Goal: Information Seeking & Learning: Check status

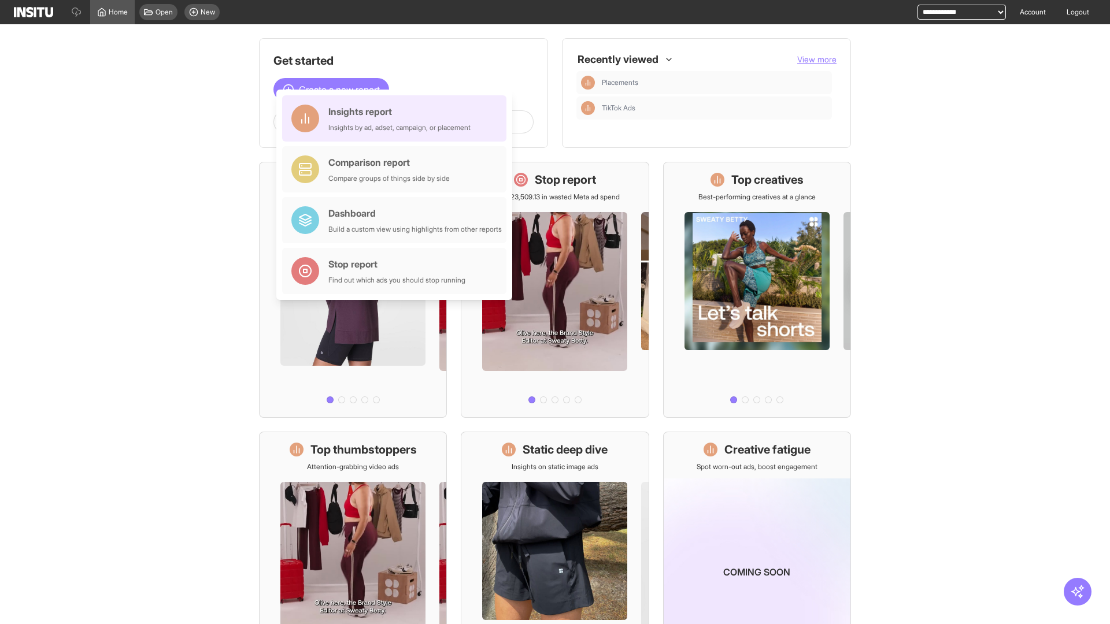
click at [397, 118] on div "Insights report Insights by ad, adset, campaign, or placement" at bounding box center [399, 119] width 142 height 28
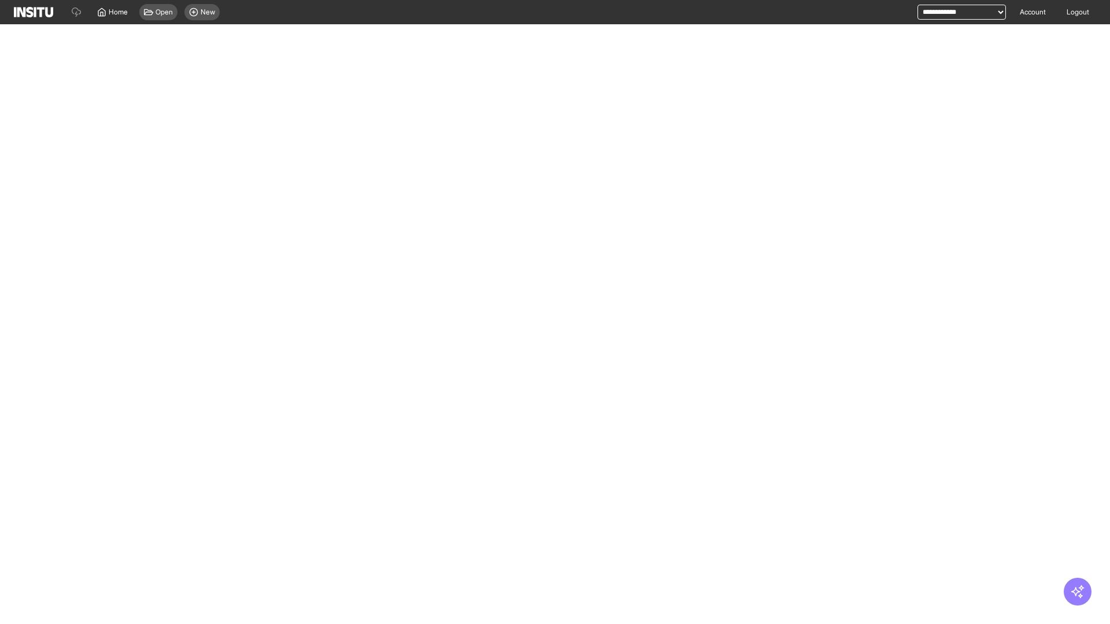
select select "**"
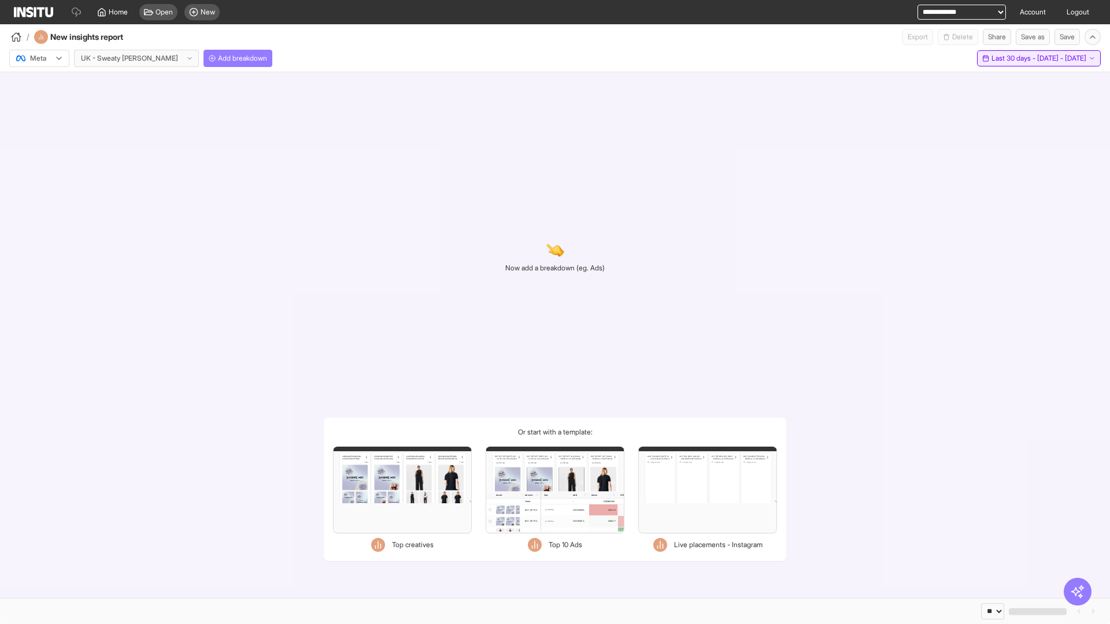
click at [1014, 58] on span "Last 30 days - [DATE] - [DATE]" at bounding box center [1038, 58] width 95 height 9
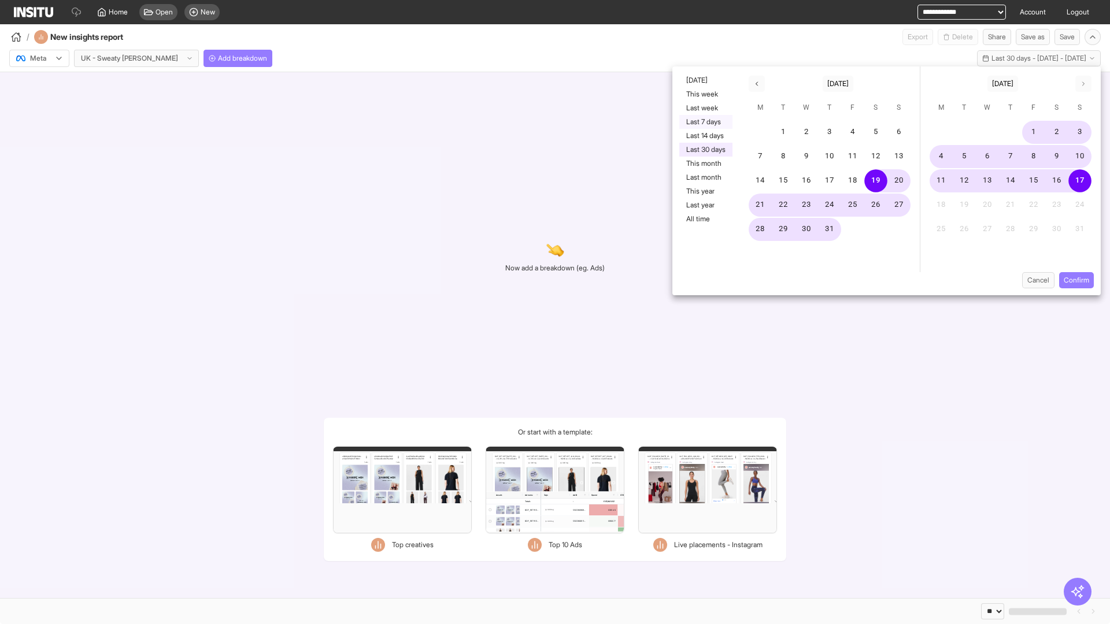
click at [705, 122] on button "Last 7 days" at bounding box center [705, 122] width 53 height 14
